Goal: Information Seeking & Learning: Learn about a topic

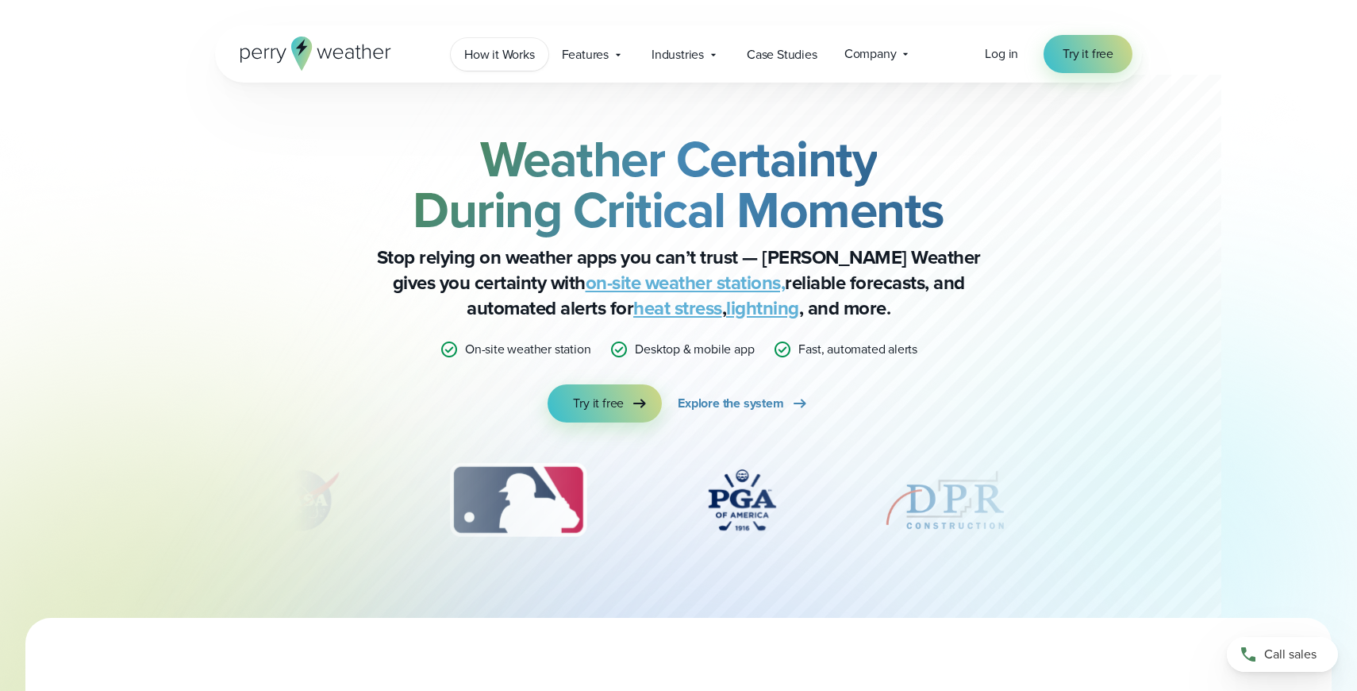
click at [504, 56] on span "How it Works" at bounding box center [499, 54] width 71 height 19
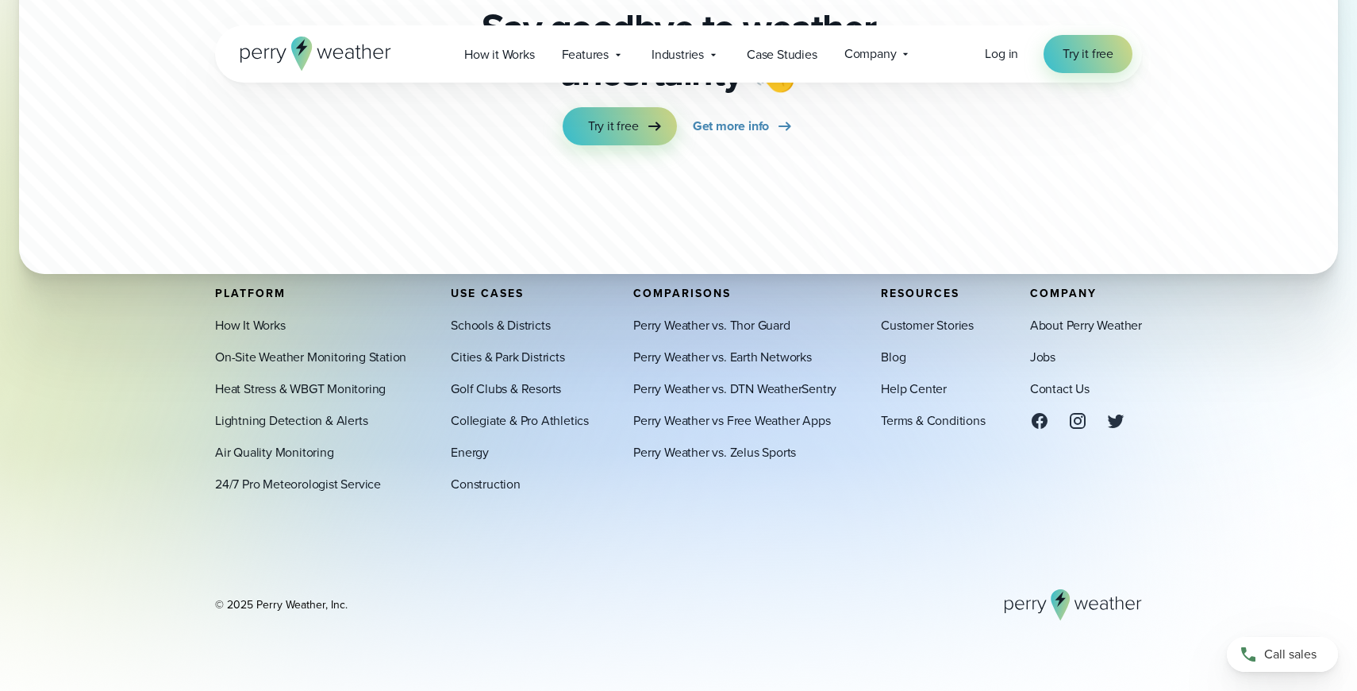
scroll to position [4426, 0]
